Goal: Information Seeking & Learning: Learn about a topic

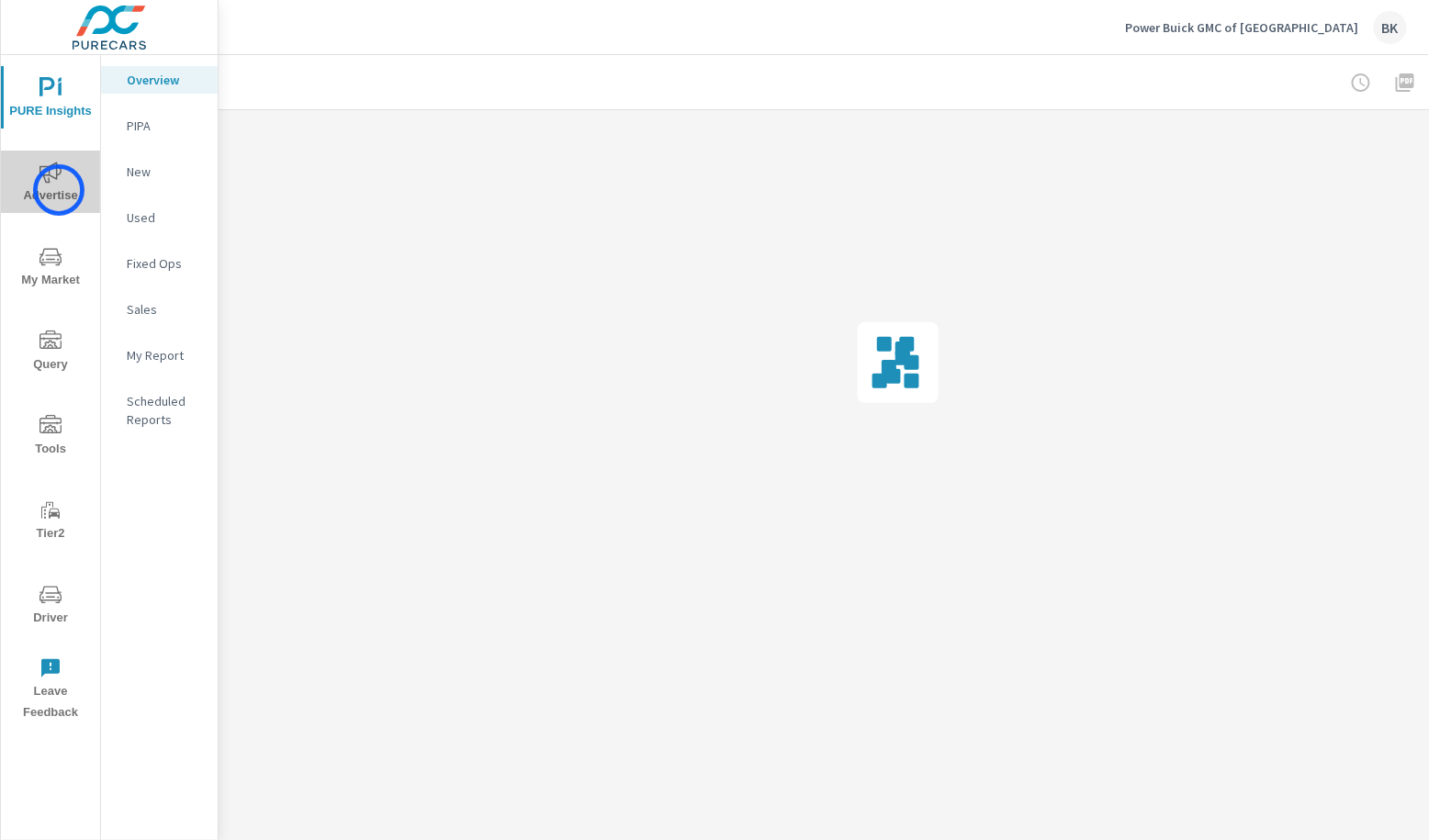
click at [59, 190] on span "Advertise" at bounding box center [50, 184] width 88 height 45
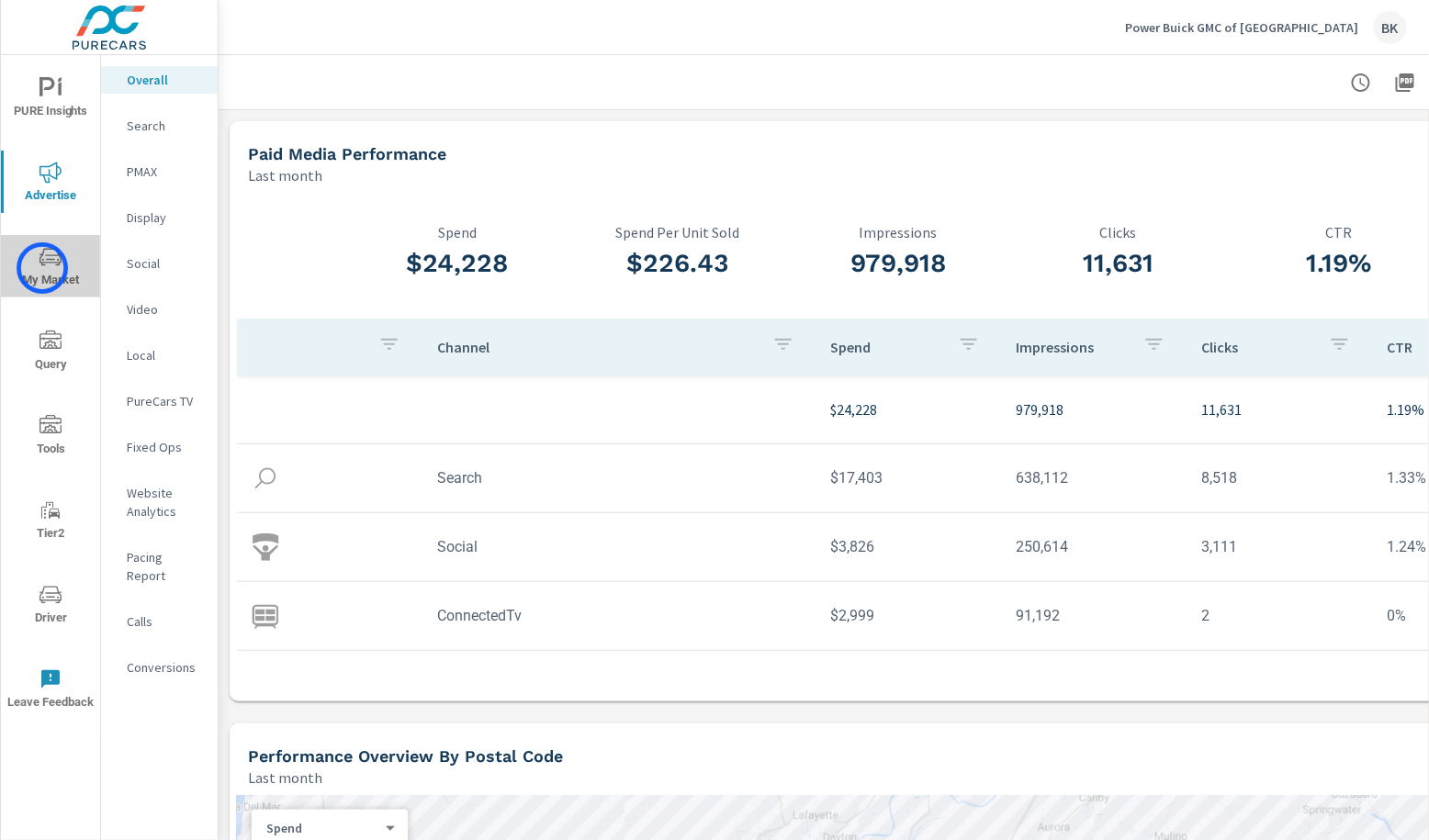
click at [43, 268] on span "My Market" at bounding box center [50, 269] width 88 height 45
